Goal: Task Accomplishment & Management: Manage account settings

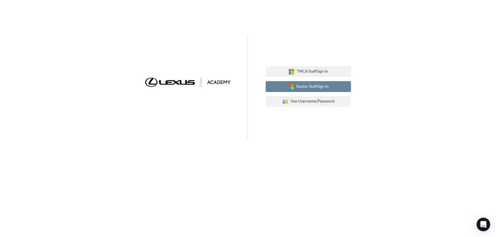
click at [324, 84] on span "Dealer Staff Sign In" at bounding box center [312, 87] width 32 height 7
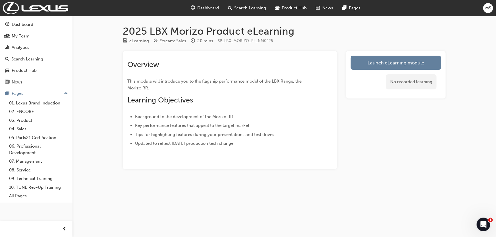
click at [490, 9] on span "MS" at bounding box center [488, 8] width 6 height 7
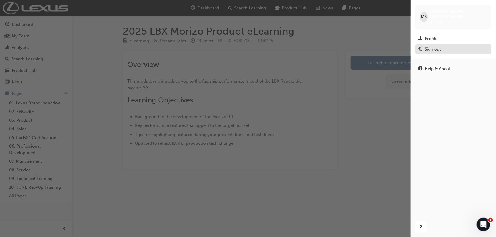
click at [429, 46] on div "Sign out" at bounding box center [432, 49] width 16 height 7
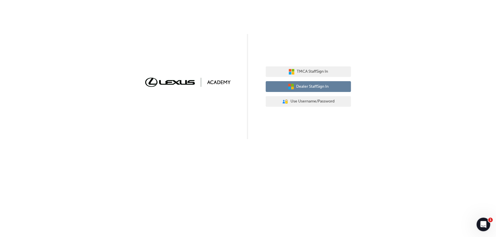
click at [322, 85] on span "Dealer Staff Sign In" at bounding box center [312, 87] width 32 height 7
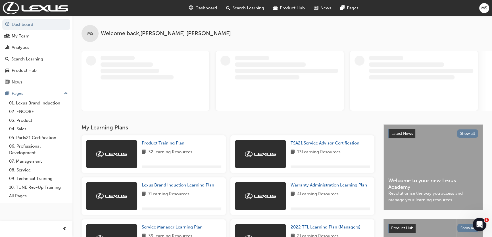
click at [478, 6] on div "Dashboard Search Learning Product Hub News Pages MS" at bounding box center [246, 8] width 492 height 16
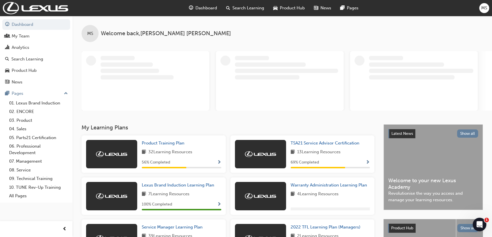
click at [482, 8] on span "MS" at bounding box center [484, 8] width 6 height 7
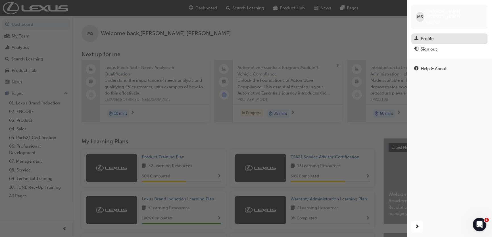
click at [442, 35] on div "Profile" at bounding box center [449, 38] width 70 height 7
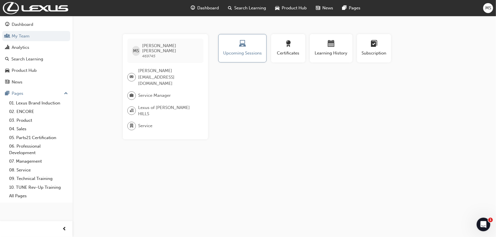
click at [489, 6] on span "MS" at bounding box center [488, 8] width 6 height 7
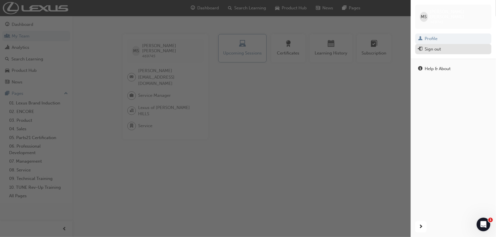
click at [442, 46] on div "Sign out" at bounding box center [453, 49] width 70 height 7
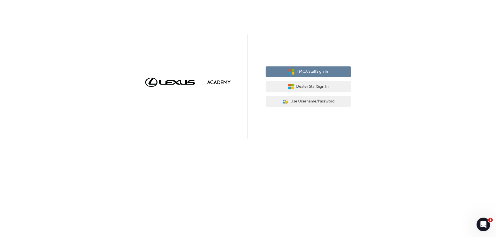
click at [317, 70] on span "TMCA Staff Sign In" at bounding box center [312, 71] width 31 height 7
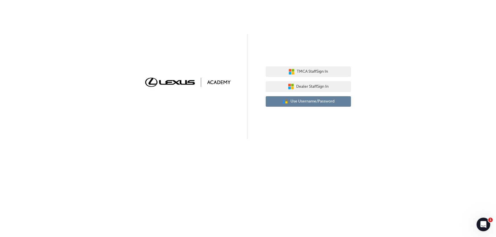
click at [325, 105] on button "User Authentication Icon - Blue Person, Gold Lock Use Username/Password" at bounding box center [308, 101] width 85 height 11
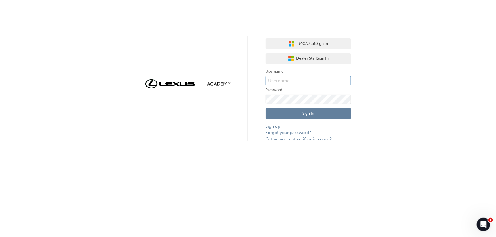
type input "635637"
click at [299, 82] on input "635637" at bounding box center [308, 81] width 85 height 10
click at [299, 105] on div "Sign In Sign up Forgot your password? Got an account verification code?" at bounding box center [308, 123] width 85 height 38
click at [300, 110] on button "Sign In" at bounding box center [308, 113] width 85 height 11
